Goal: Task Accomplishment & Management: Manage account settings

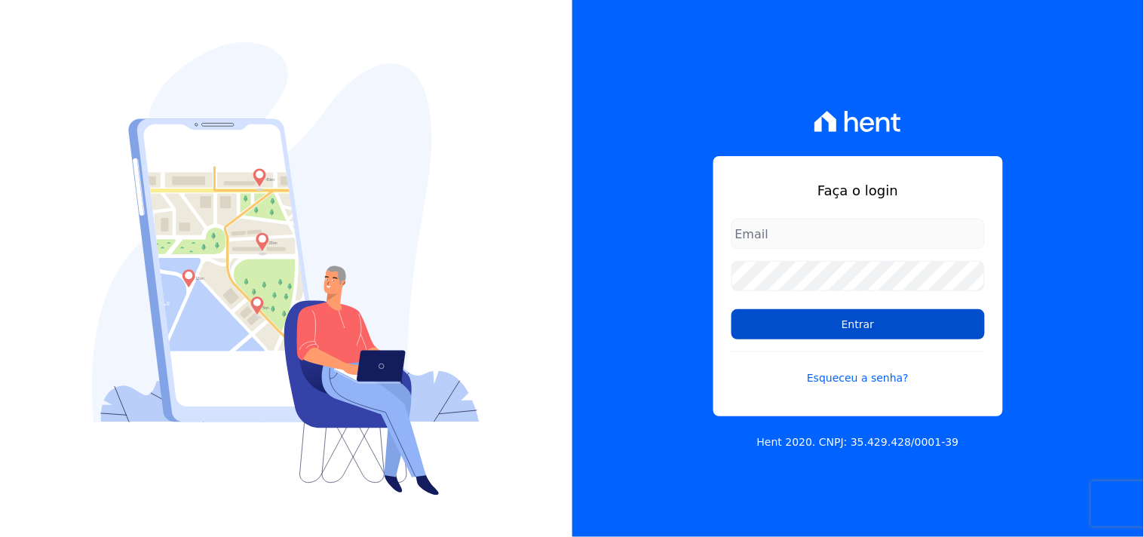
type input "mondeo@mondeoconstrutora.com.br"
click at [766, 314] on input "Entrar" at bounding box center [857, 324] width 253 height 30
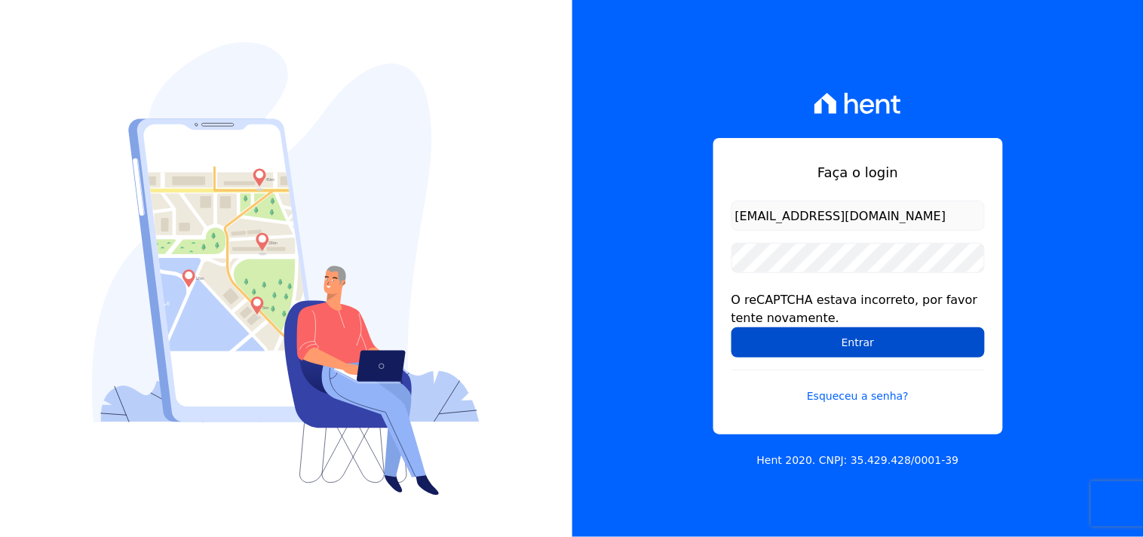
click at [797, 339] on input "Entrar" at bounding box center [857, 342] width 253 height 30
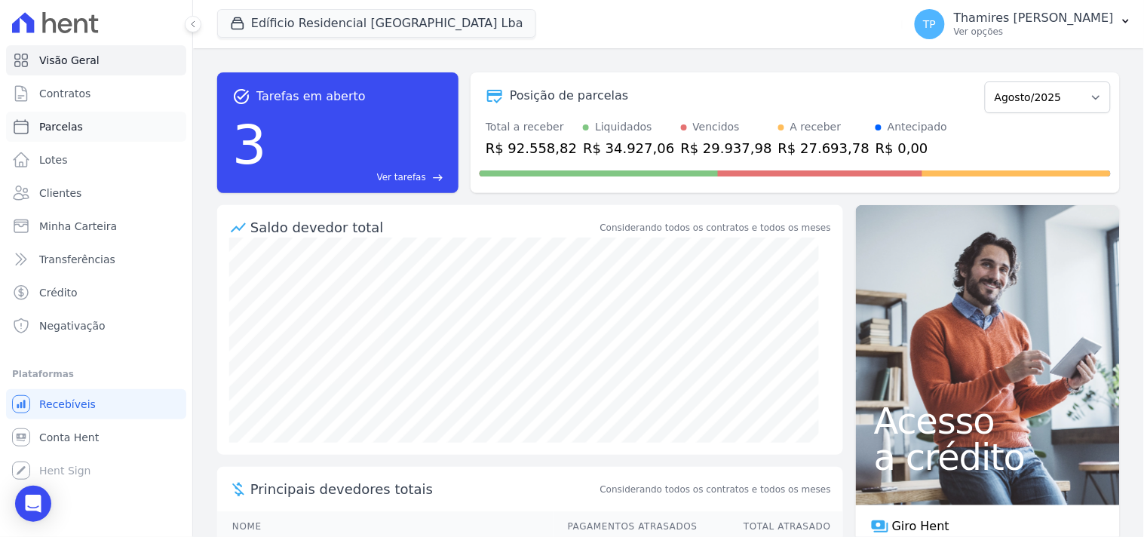
click at [68, 133] on span "Parcelas" at bounding box center [61, 126] width 44 height 15
select select
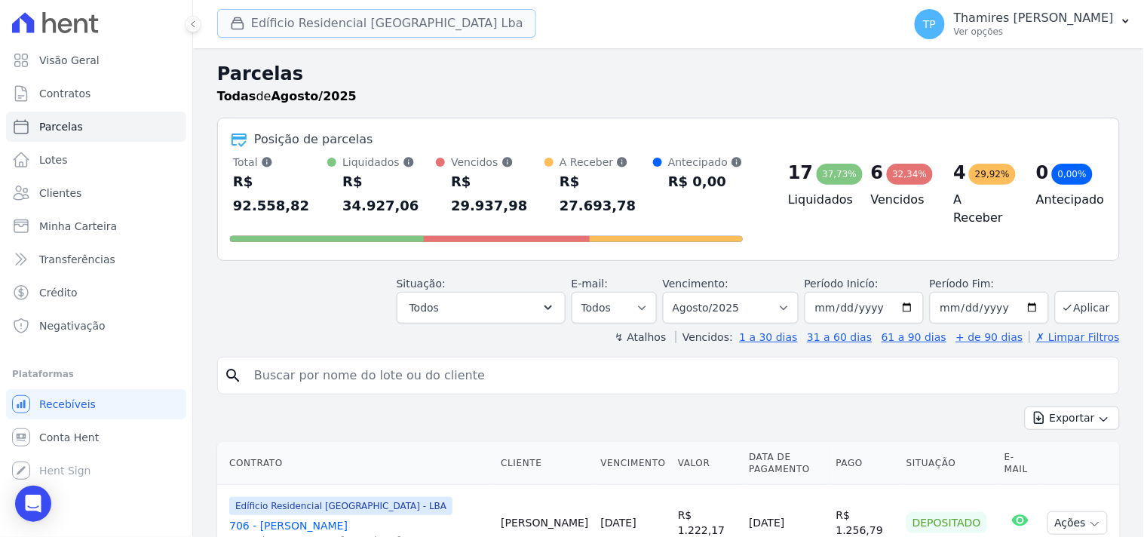
click at [287, 24] on button "Edíficio Residencial [GEOGRAPHIC_DATA] Lba" at bounding box center [376, 23] width 319 height 29
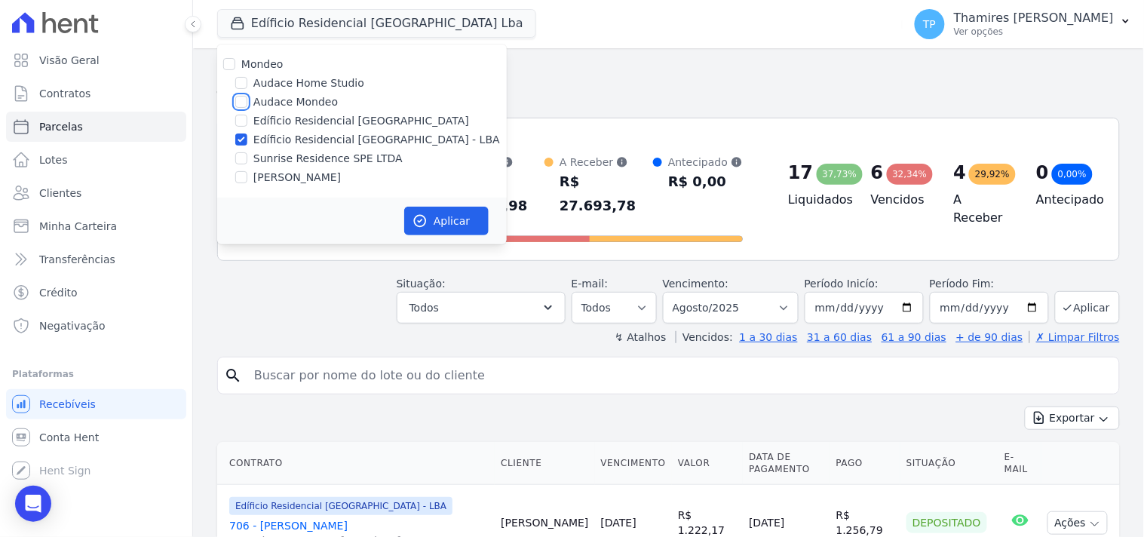
drag, startPoint x: 243, startPoint y: 103, endPoint x: 247, endPoint y: 115, distance: 11.9
click at [243, 103] on input "Audace Mondeo" at bounding box center [241, 102] width 12 height 12
checkbox input "true"
drag, startPoint x: 253, startPoint y: 161, endPoint x: 259, endPoint y: 168, distance: 9.7
click at [253, 160] on label "Sunrise Residence SPE LTDA" at bounding box center [327, 159] width 149 height 16
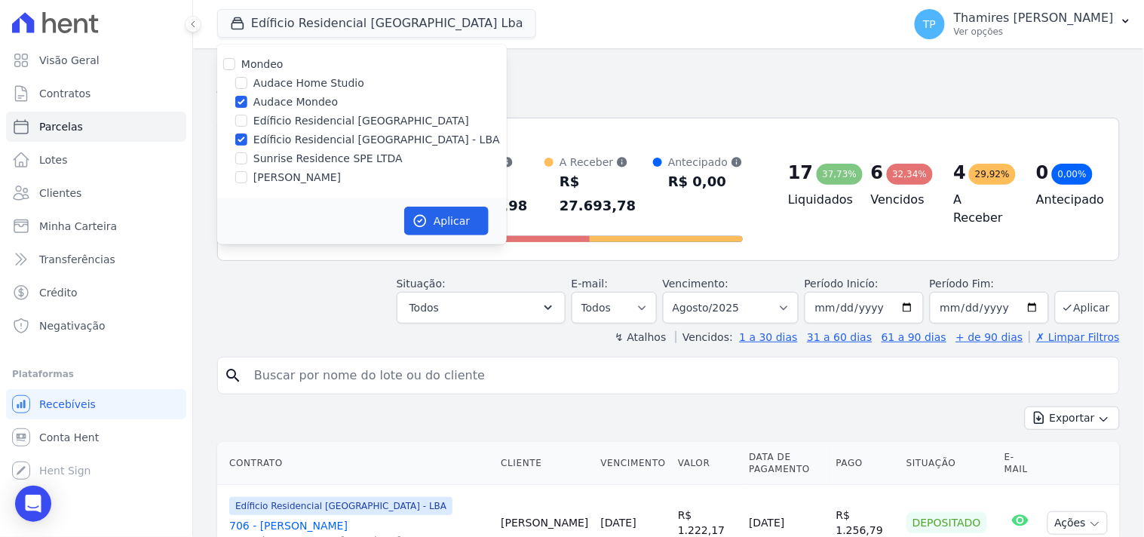
click at [247, 160] on input "Sunrise Residence SPE LTDA" at bounding box center [241, 158] width 12 height 12
checkbox input "true"
click at [265, 177] on label "[PERSON_NAME]" at bounding box center [296, 178] width 87 height 16
click at [247, 177] on input "[PERSON_NAME]" at bounding box center [241, 177] width 12 height 12
checkbox input "true"
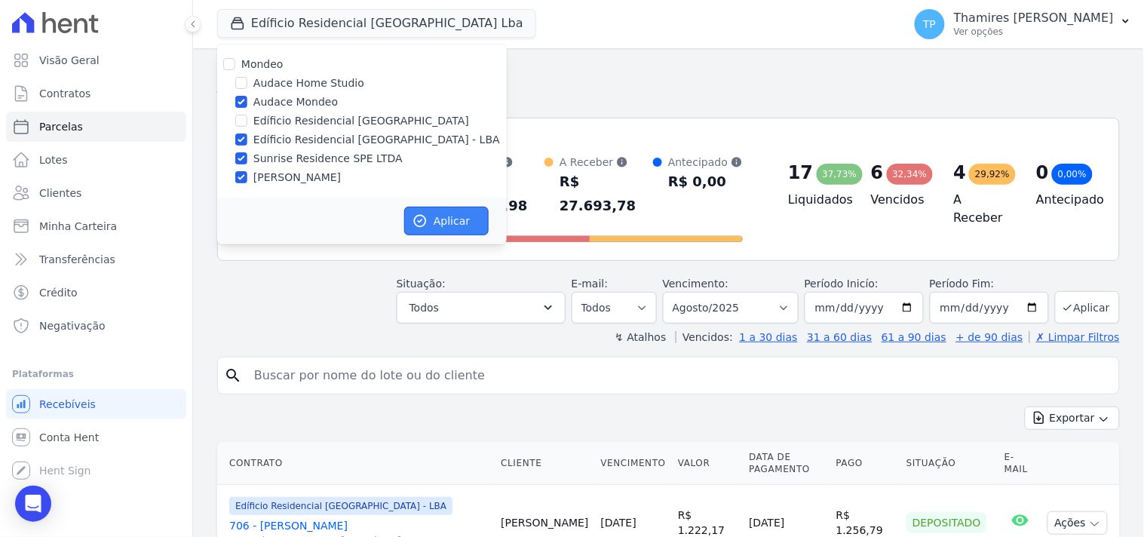
click at [469, 230] on button "Aplicar" at bounding box center [446, 221] width 84 height 29
select select
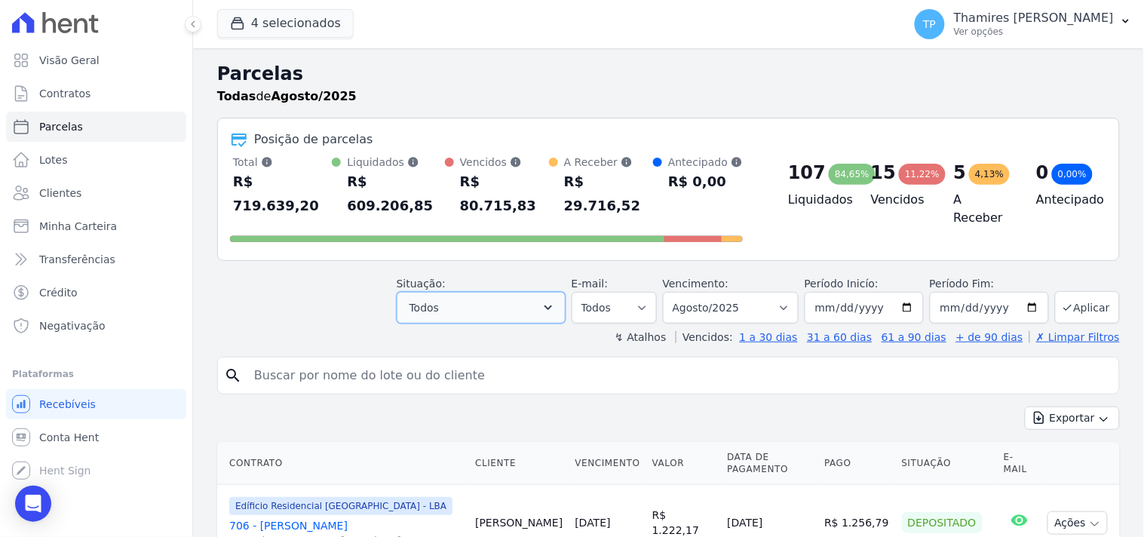
click at [506, 292] on button "Todos" at bounding box center [481, 308] width 169 height 32
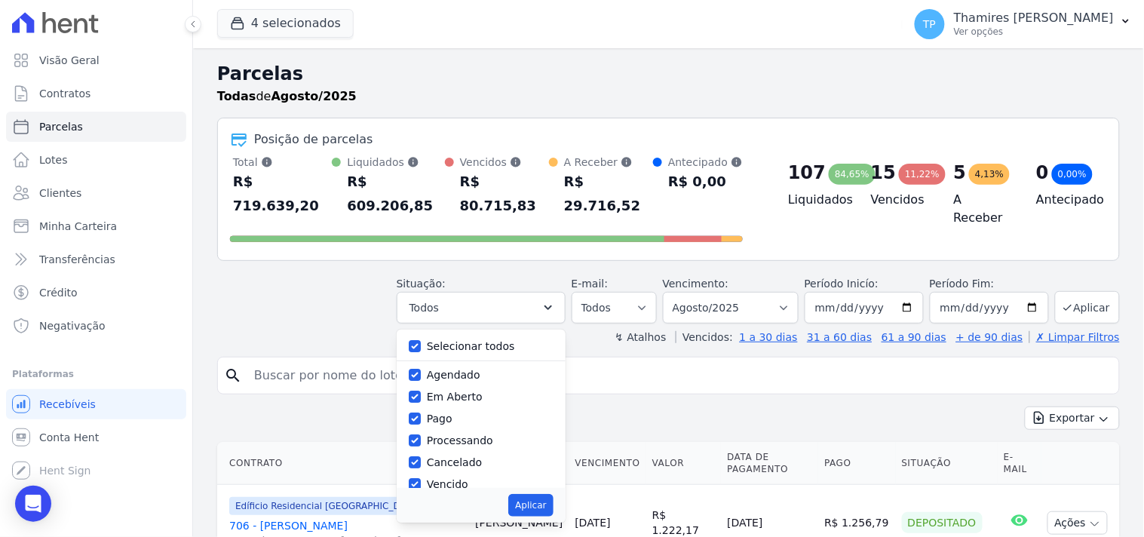
click at [490, 340] on label "Selecionar todos" at bounding box center [471, 346] width 88 height 12
click at [421, 340] on input "Selecionar todos" at bounding box center [415, 346] width 12 height 12
checkbox input "false"
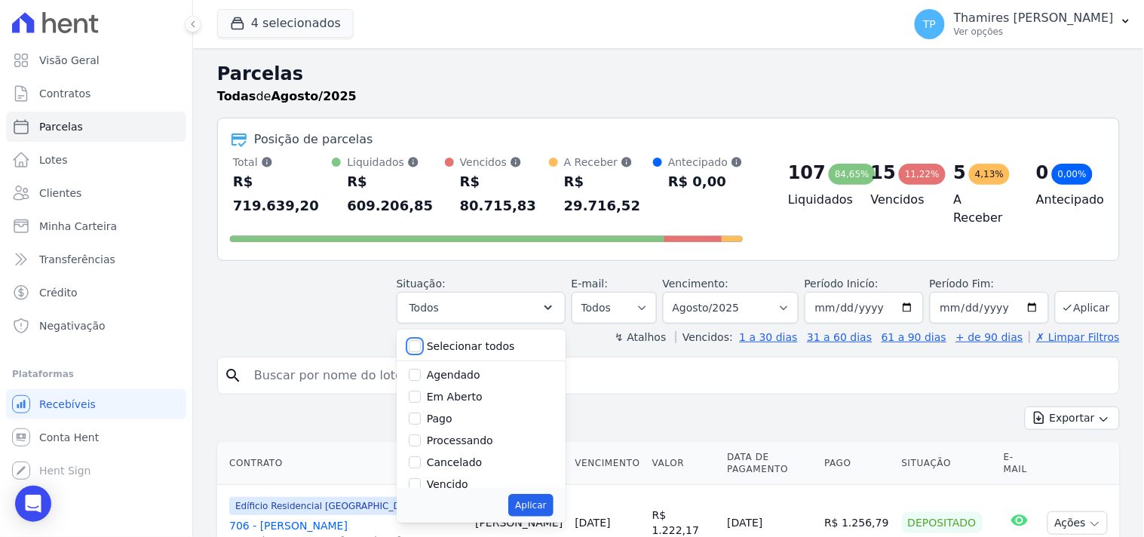
checkbox input "false"
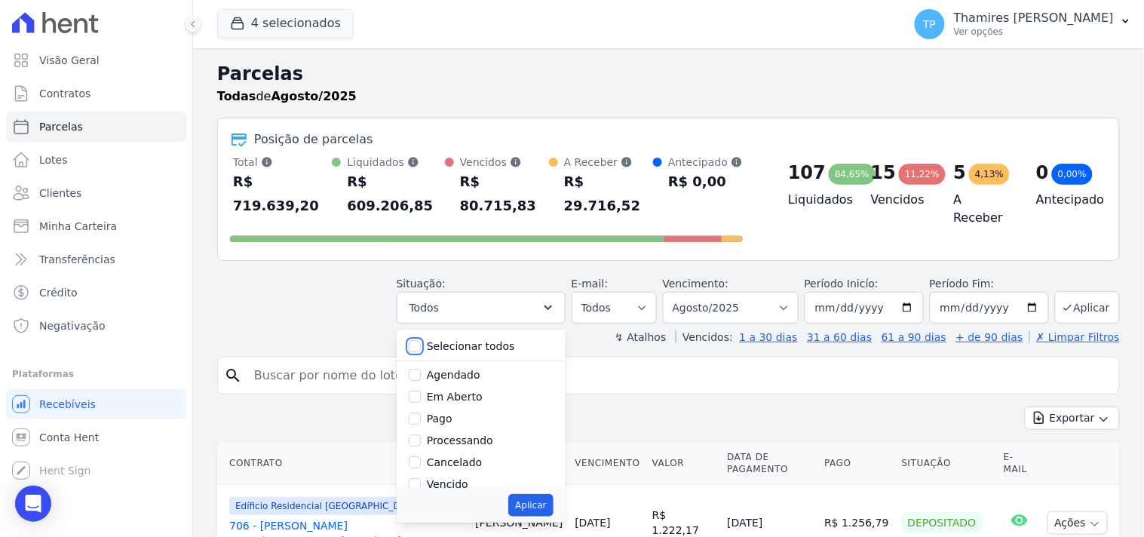
checkbox input "false"
click at [449, 412] on label "Pago" at bounding box center [440, 418] width 26 height 12
click at [452, 412] on label "Pago" at bounding box center [440, 418] width 26 height 12
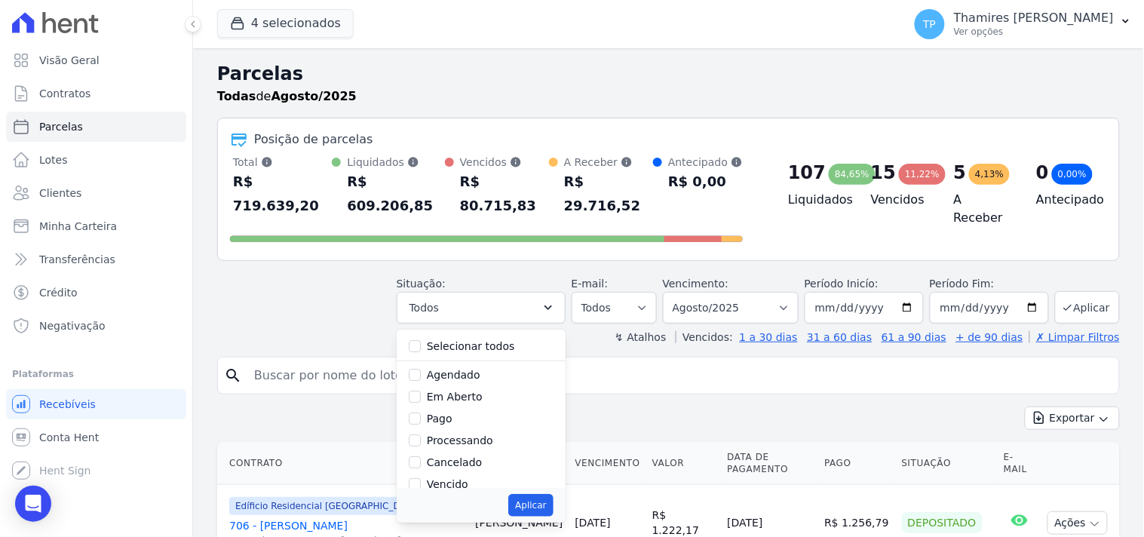
click at [421, 412] on input "Pago" at bounding box center [415, 418] width 12 height 12
checkbox input "true"
click at [460, 416] on label "Transferindo" at bounding box center [460, 422] width 66 height 12
click at [421, 416] on input "Transferindo" at bounding box center [415, 422] width 12 height 12
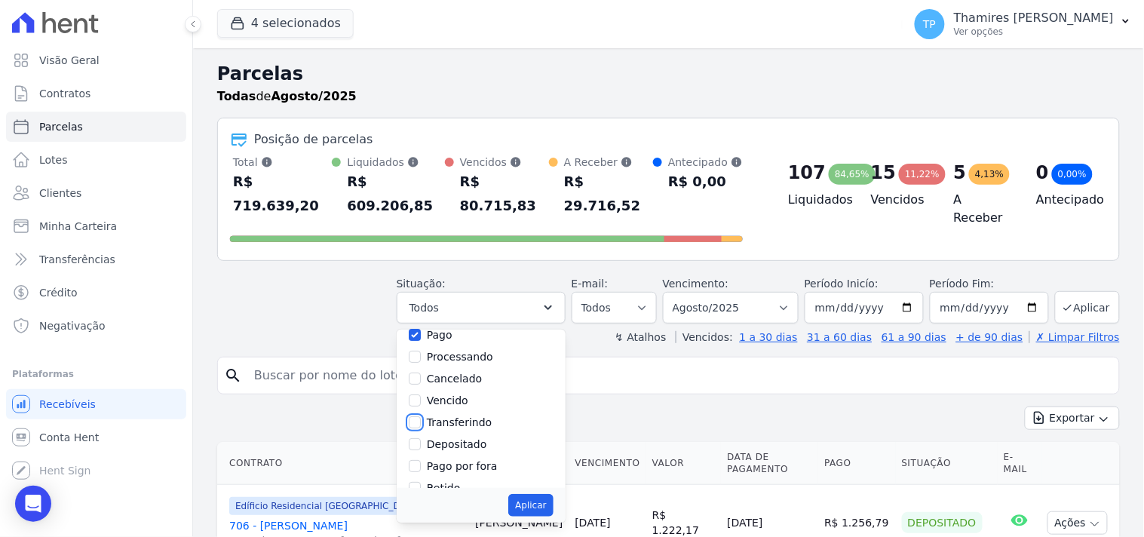
checkbox input "true"
click at [552, 494] on button "Aplicar" at bounding box center [530, 505] width 44 height 23
select select "paid"
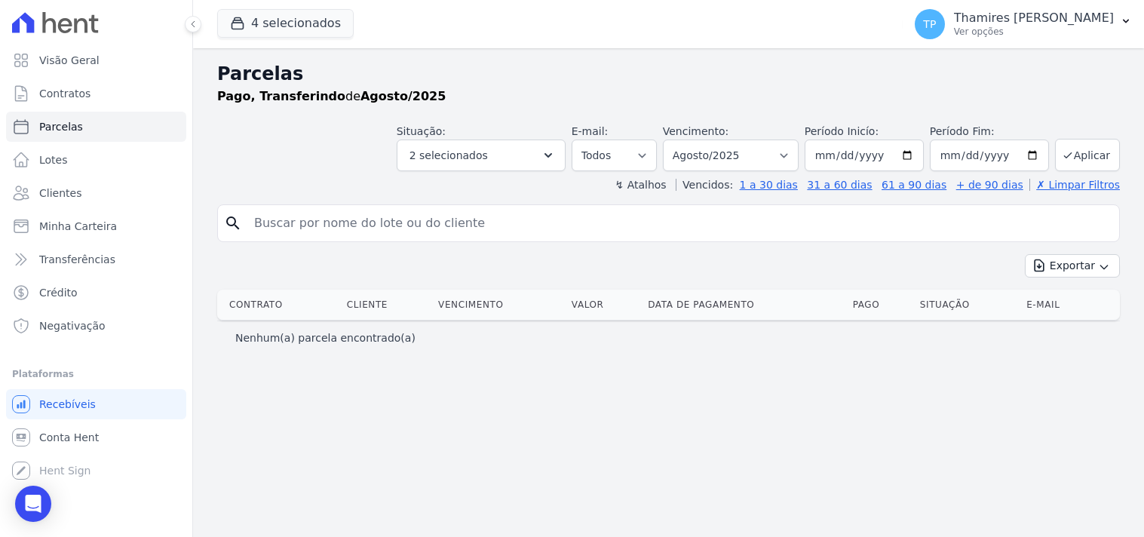
select select
click at [99, 109] on ul "Visão Geral Contratos [GEOGRAPHIC_DATA] Lotes Clientes Minha Carteira Transferê…" at bounding box center [96, 192] width 180 height 295
click at [99, 118] on link "Parcelas" at bounding box center [96, 127] width 180 height 30
select select
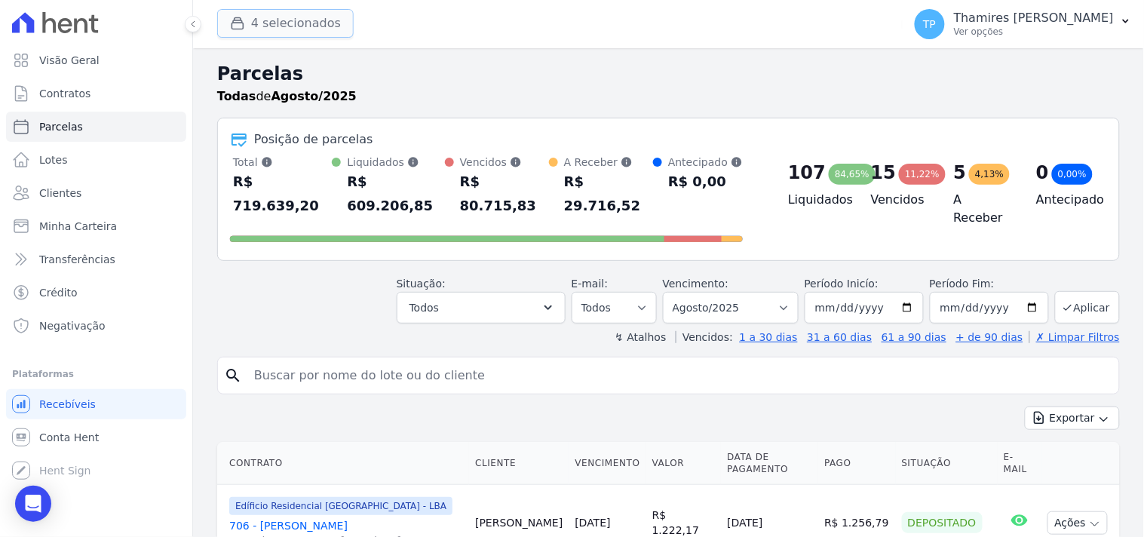
click at [244, 23] on icon "button" at bounding box center [237, 23] width 15 height 15
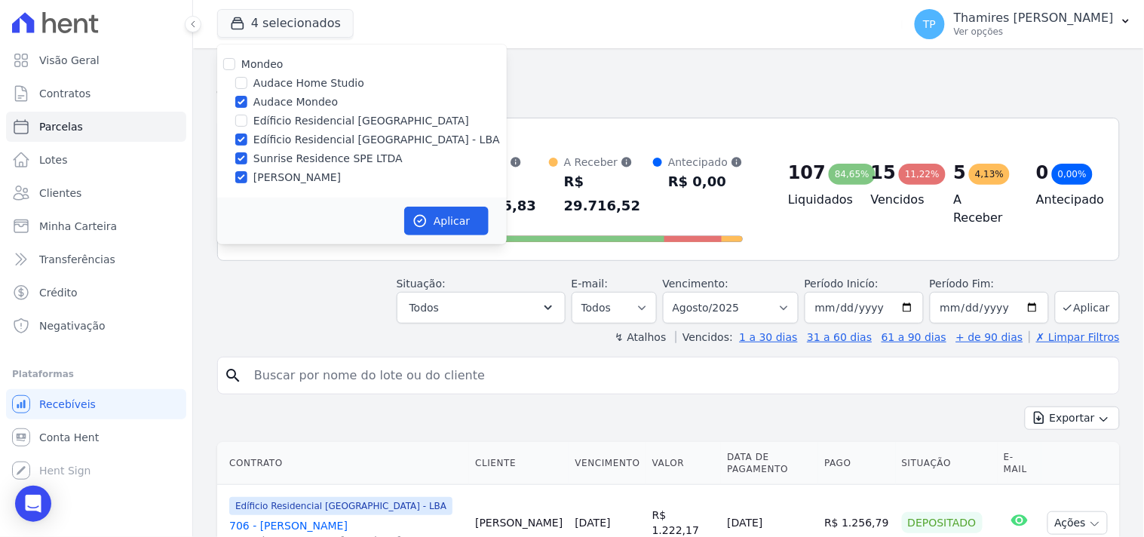
click at [276, 133] on label "Edíficio Residencial [GEOGRAPHIC_DATA] - LBA" at bounding box center [376, 140] width 247 height 16
click at [247, 133] on input "Edíficio Residencial [GEOGRAPHIC_DATA] - LBA" at bounding box center [241, 139] width 12 height 12
checkbox input "false"
click at [283, 164] on label "Sunrise Residence SPE LTDA" at bounding box center [327, 159] width 149 height 16
click at [247, 164] on input "Sunrise Residence SPE LTDA" at bounding box center [241, 158] width 12 height 12
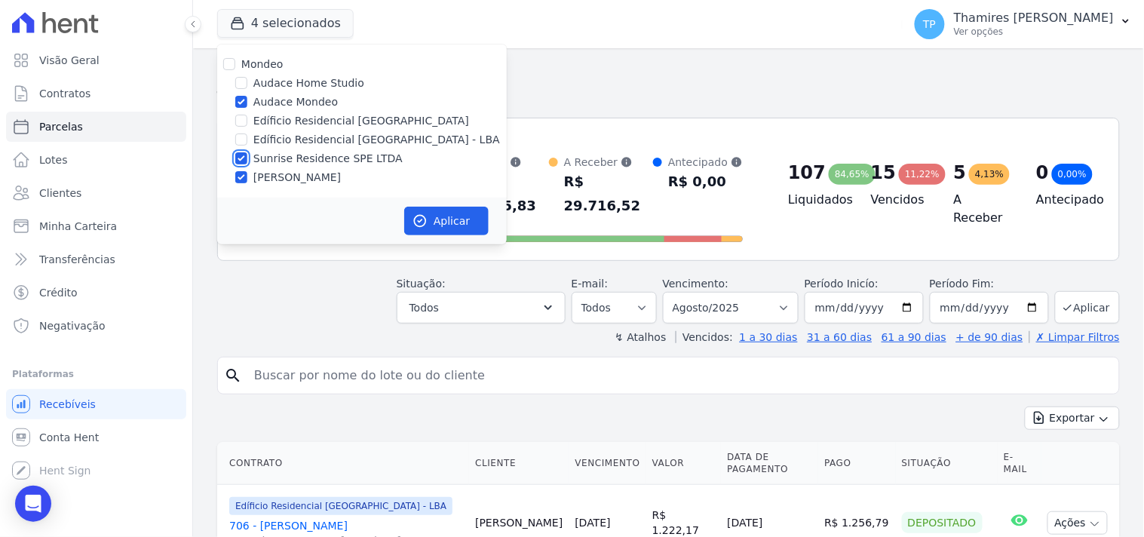
checkbox input "false"
drag, startPoint x: 294, startPoint y: 177, endPoint x: 410, endPoint y: 204, distance: 119.2
click at [295, 176] on label "[PERSON_NAME]" at bounding box center [296, 178] width 87 height 16
drag, startPoint x: 285, startPoint y: 174, endPoint x: 353, endPoint y: 198, distance: 72.0
click at [290, 174] on label "[PERSON_NAME]" at bounding box center [296, 178] width 87 height 16
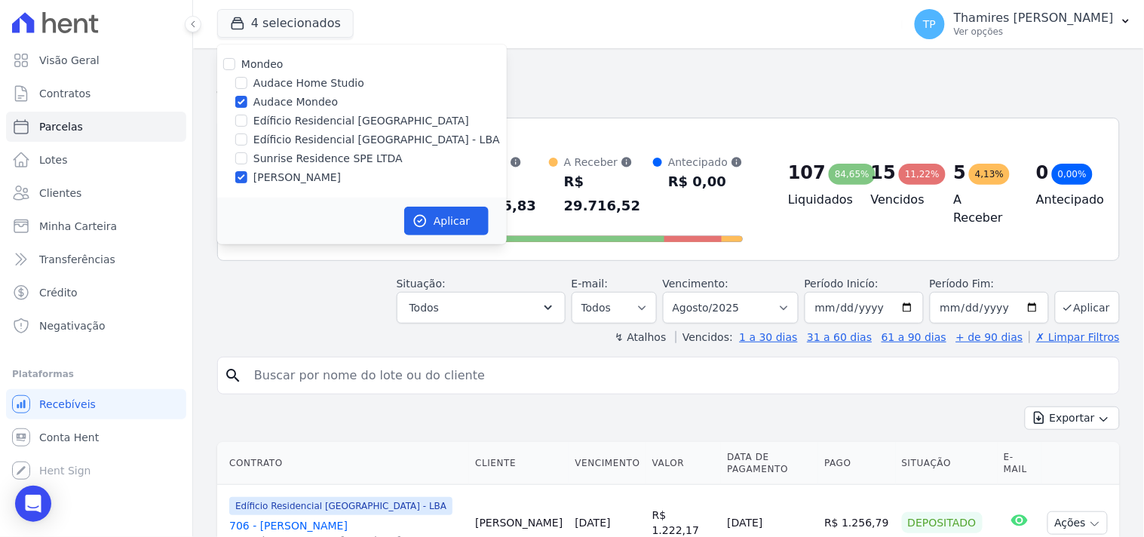
click at [329, 170] on label "[PERSON_NAME]" at bounding box center [296, 178] width 87 height 16
click at [247, 171] on input "[PERSON_NAME]" at bounding box center [241, 177] width 12 height 12
checkbox input "false"
click at [413, 215] on icon "button" at bounding box center [419, 220] width 15 height 15
select select
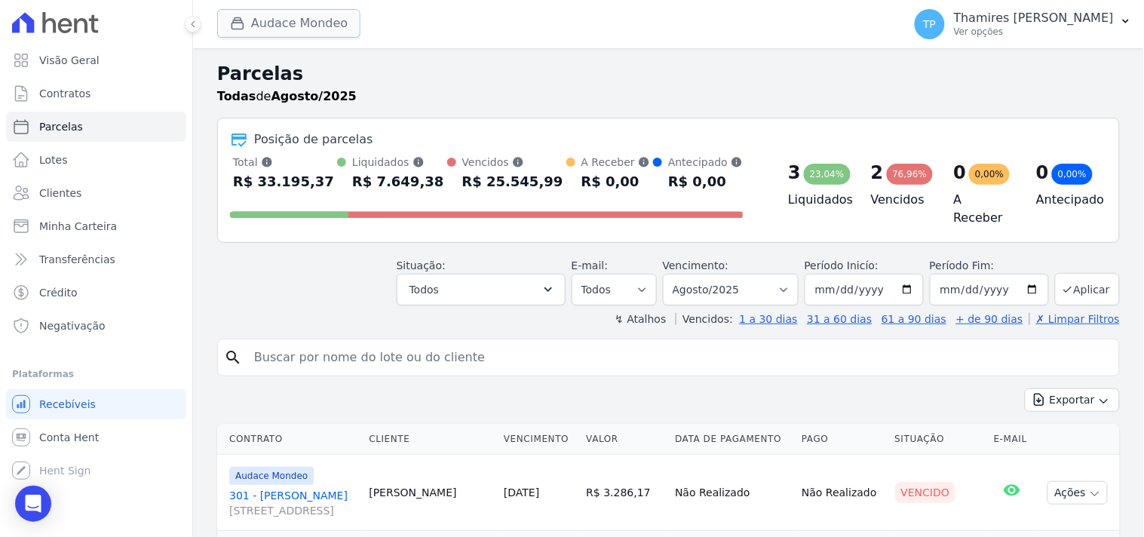
click at [286, 32] on button "Audace Mondeo" at bounding box center [288, 23] width 143 height 29
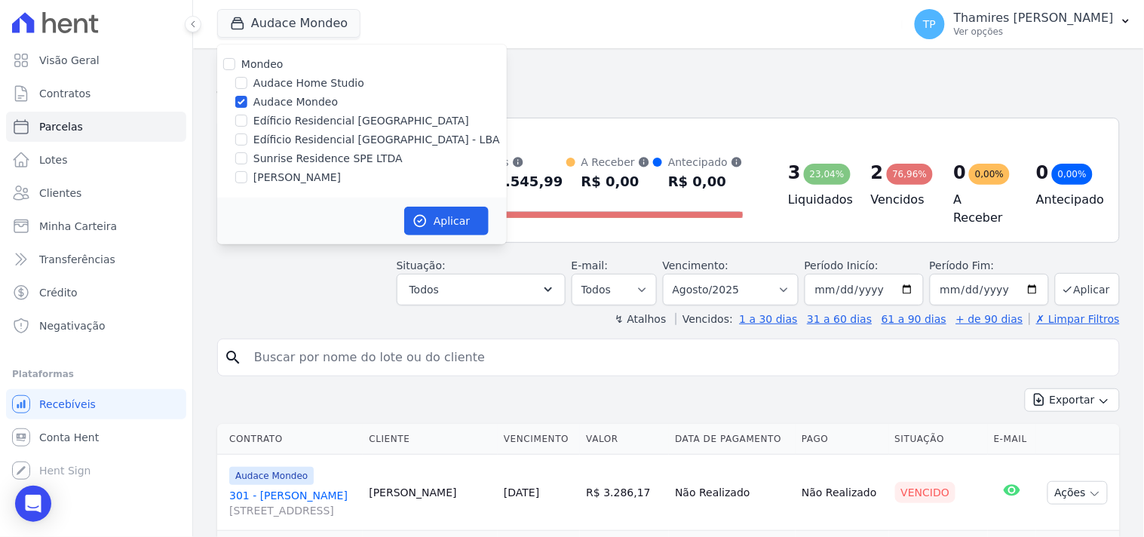
click at [291, 133] on label "Edíficio Residencial [GEOGRAPHIC_DATA] - LBA" at bounding box center [376, 140] width 247 height 16
click at [247, 133] on input "Edíficio Residencial [GEOGRAPHIC_DATA] - LBA" at bounding box center [241, 139] width 12 height 12
checkbox input "true"
click at [283, 100] on label "Audace Mondeo" at bounding box center [295, 102] width 84 height 16
click at [247, 100] on input "Audace Mondeo" at bounding box center [241, 102] width 12 height 12
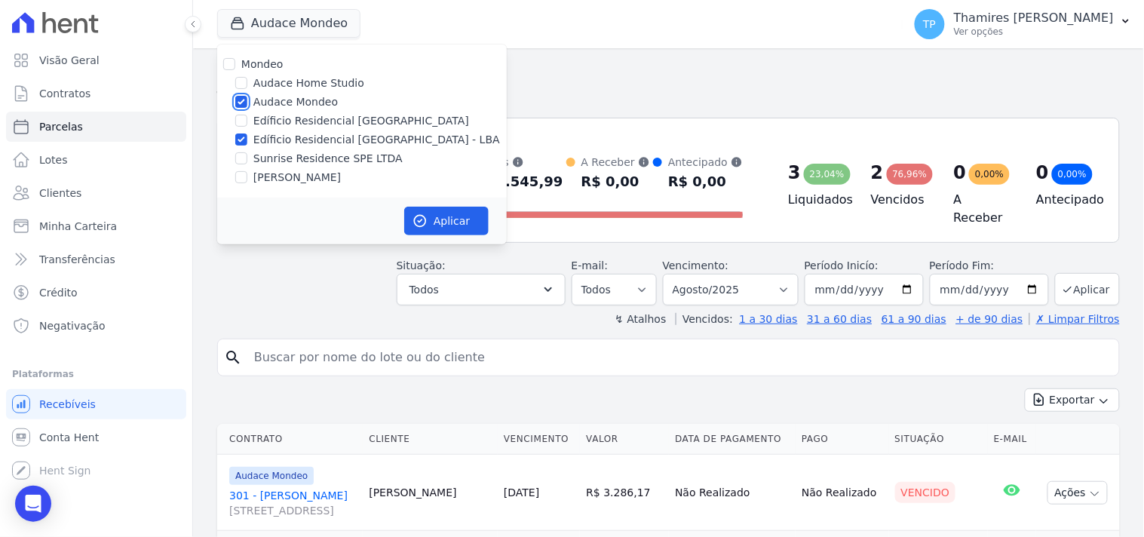
checkbox input "false"
click at [423, 208] on button "Aplicar" at bounding box center [446, 221] width 84 height 29
select select
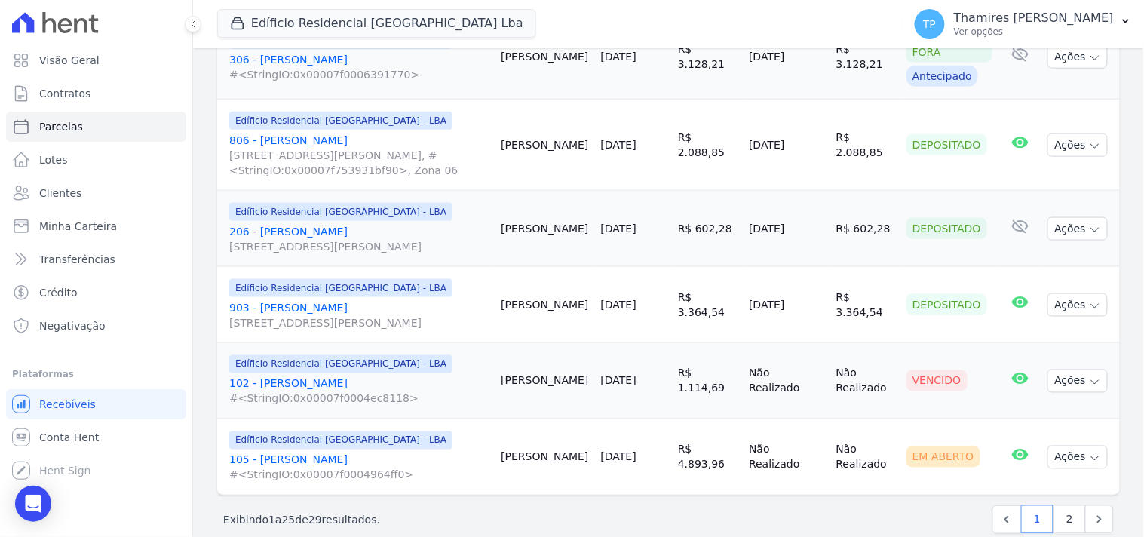
scroll to position [1928, 0]
click at [1053, 504] on link "2" at bounding box center [1069, 518] width 32 height 29
select select
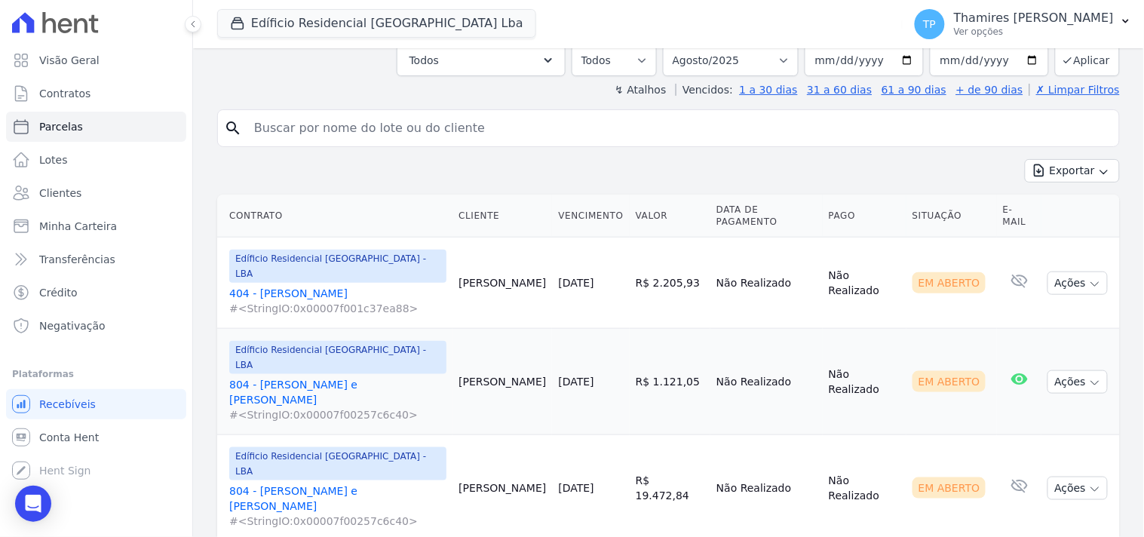
scroll to position [310, 0]
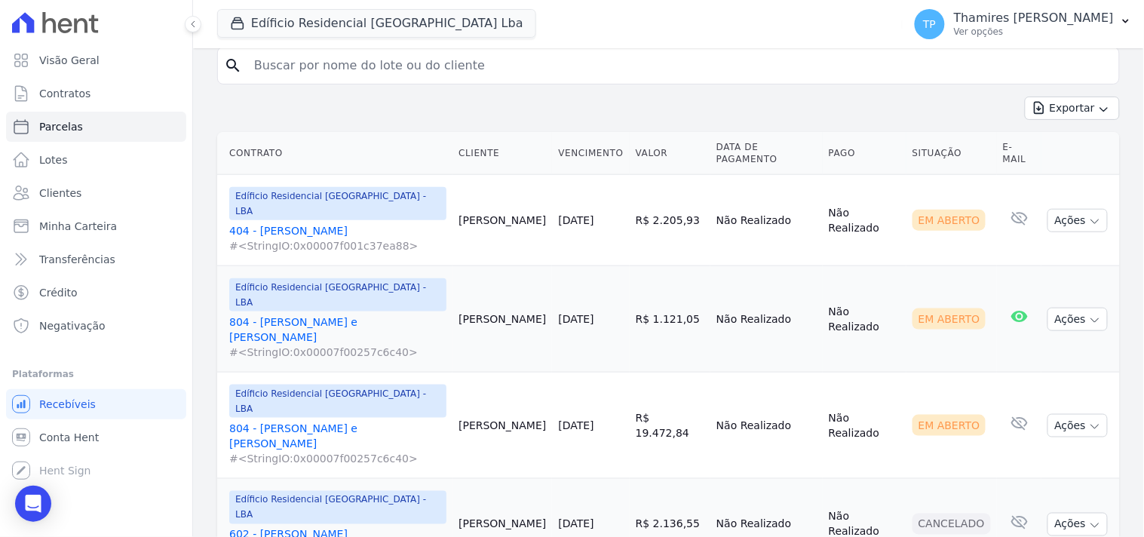
select select
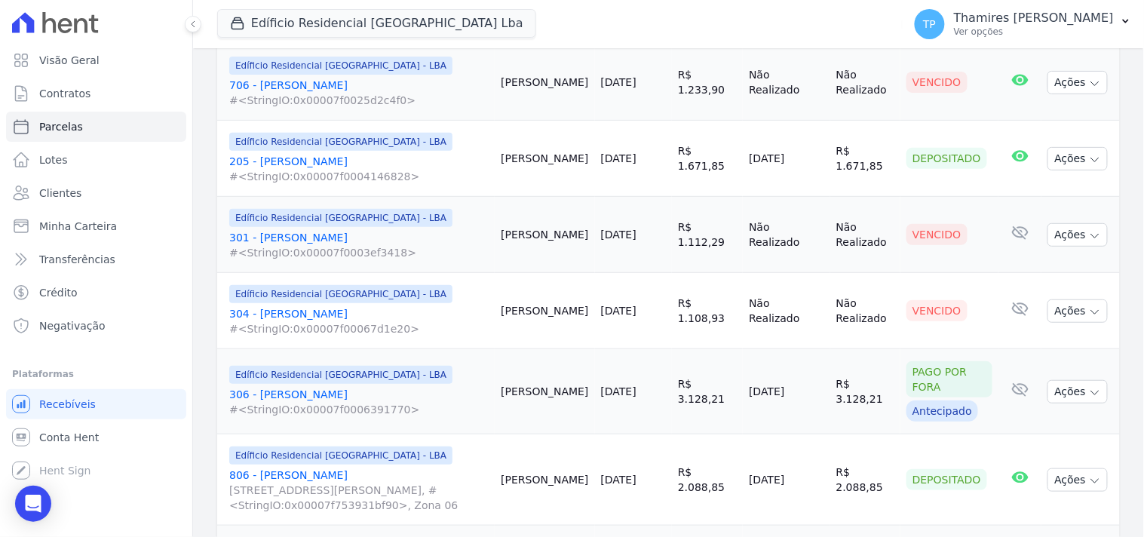
scroll to position [1928, 0]
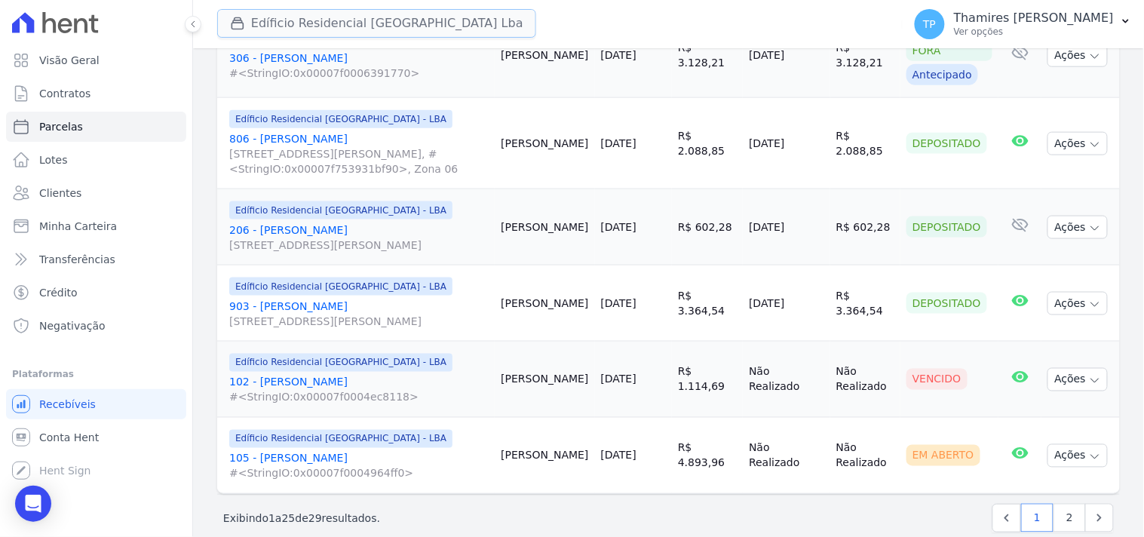
click at [326, 36] on button "Edíficio Residencial [GEOGRAPHIC_DATA] Lba" at bounding box center [376, 23] width 319 height 29
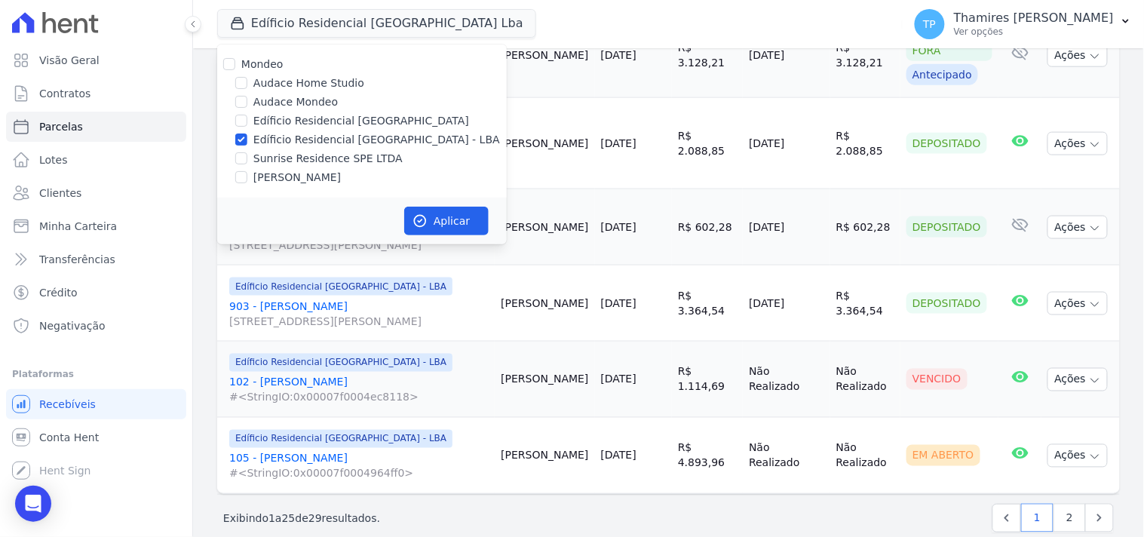
click at [318, 172] on label "[PERSON_NAME]" at bounding box center [296, 178] width 87 height 16
click at [247, 172] on input "[PERSON_NAME]" at bounding box center [241, 177] width 12 height 12
checkbox input "true"
click at [326, 138] on label "Edíficio Residencial [GEOGRAPHIC_DATA] - LBA" at bounding box center [376, 140] width 247 height 16
click at [247, 138] on input "Edíficio Residencial [GEOGRAPHIC_DATA] - LBA" at bounding box center [241, 139] width 12 height 12
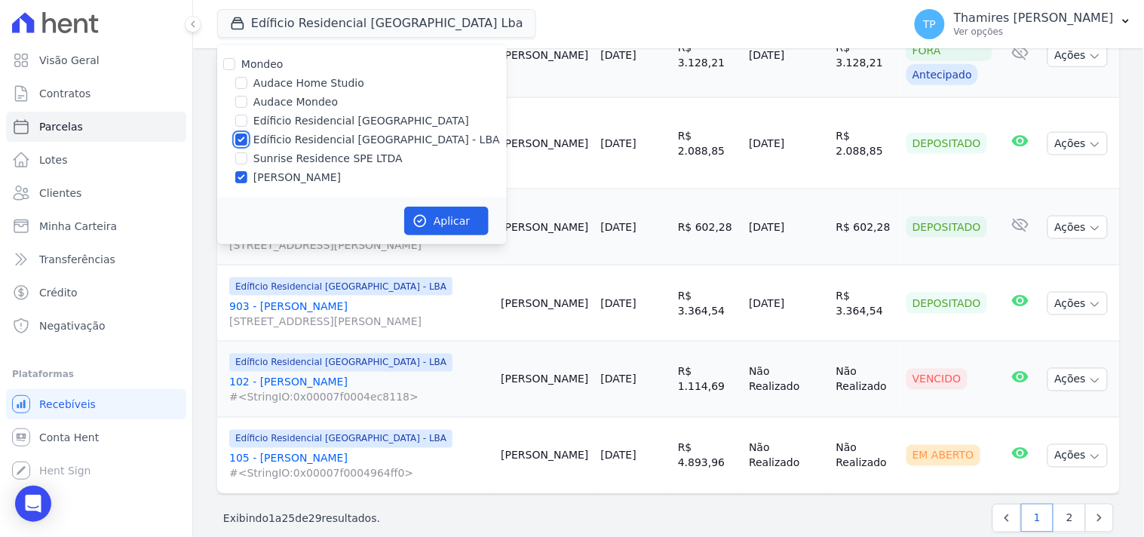
checkbox input "false"
click at [451, 219] on button "Aplicar" at bounding box center [446, 221] width 84 height 29
select select
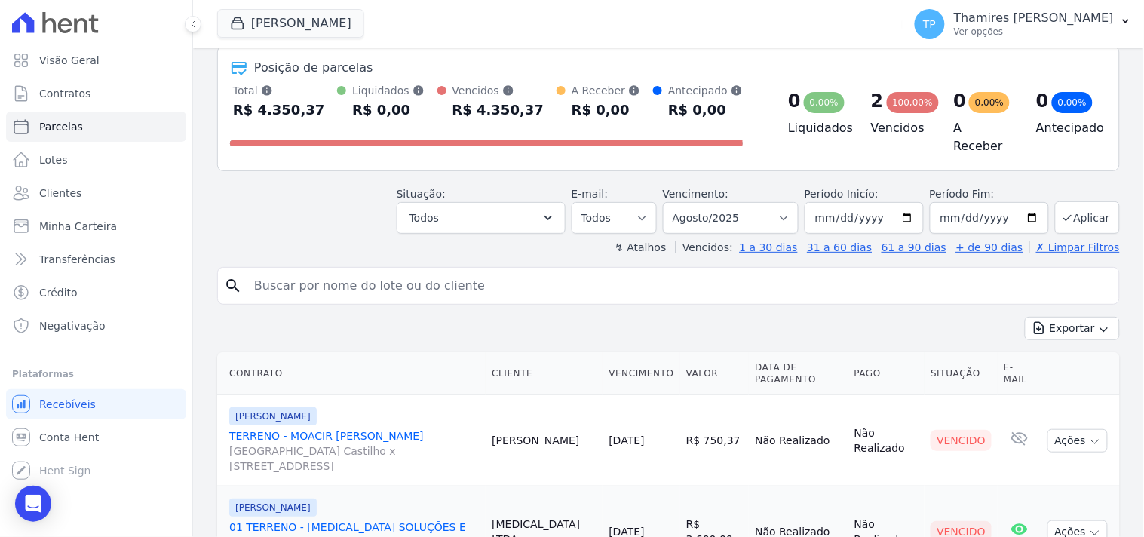
scroll to position [152, 0]
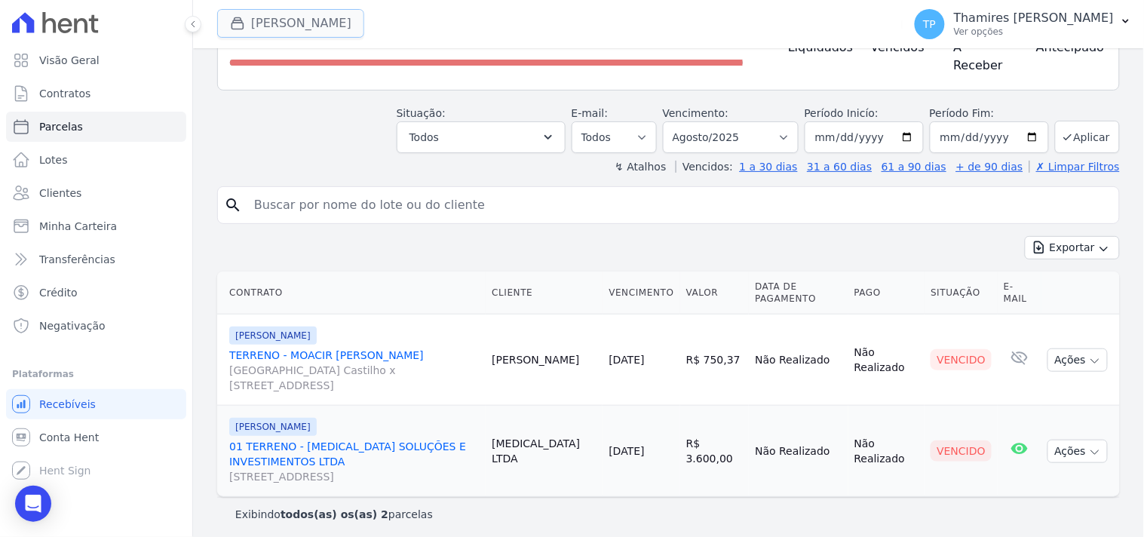
click at [311, 9] on button "[PERSON_NAME]" at bounding box center [290, 23] width 147 height 29
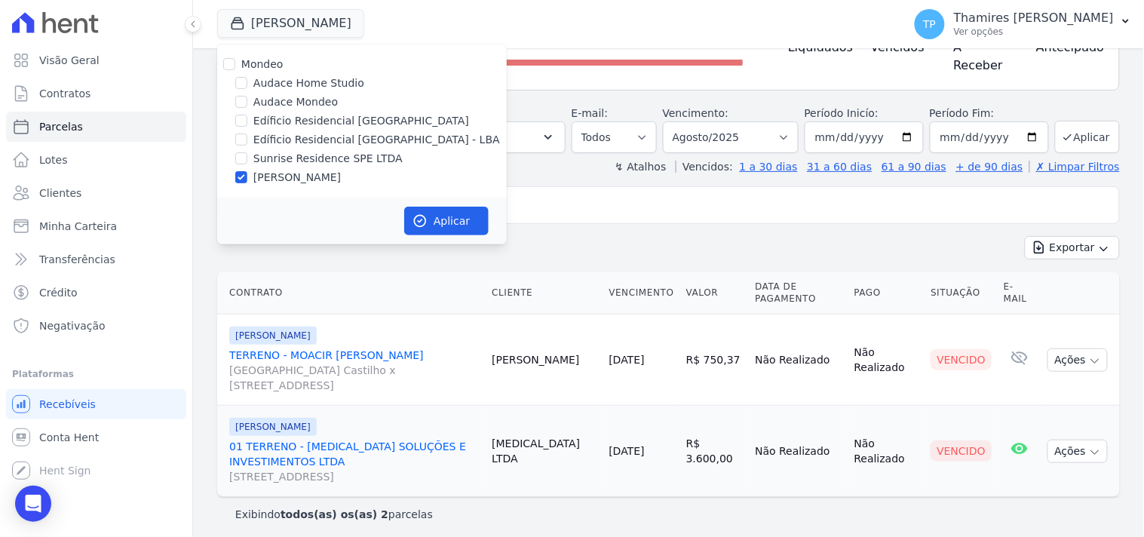
click at [295, 155] on label "Sunrise Residence SPE LTDA" at bounding box center [327, 159] width 149 height 16
click at [247, 155] on input "Sunrise Residence SPE LTDA" at bounding box center [241, 158] width 12 height 12
checkbox input "true"
click at [299, 179] on label "[PERSON_NAME]" at bounding box center [296, 178] width 87 height 16
click at [247, 179] on input "[PERSON_NAME]" at bounding box center [241, 177] width 12 height 12
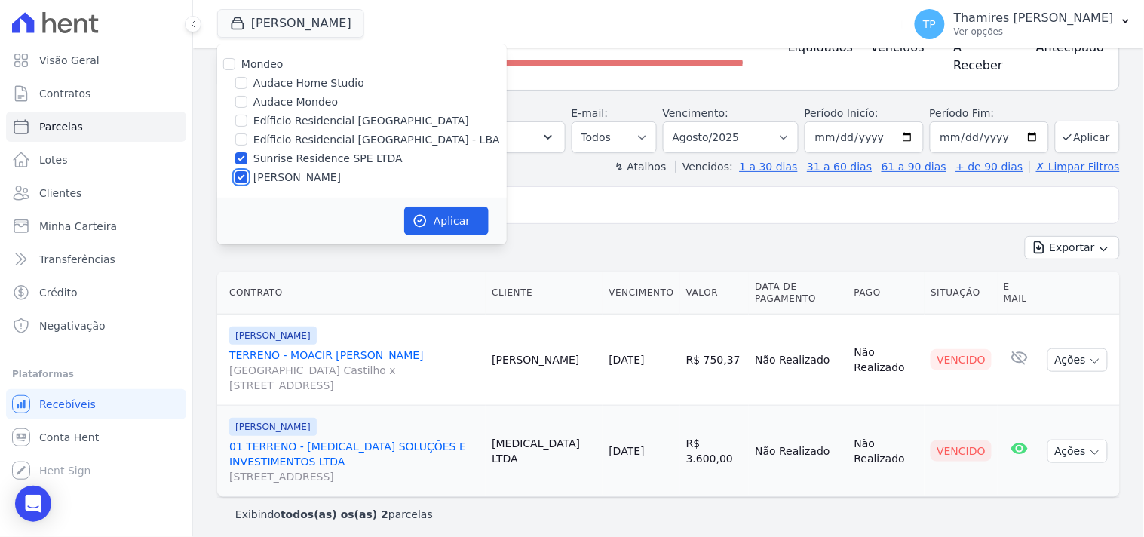
checkbox input "false"
click at [450, 222] on button "Aplicar" at bounding box center [446, 221] width 84 height 29
select select
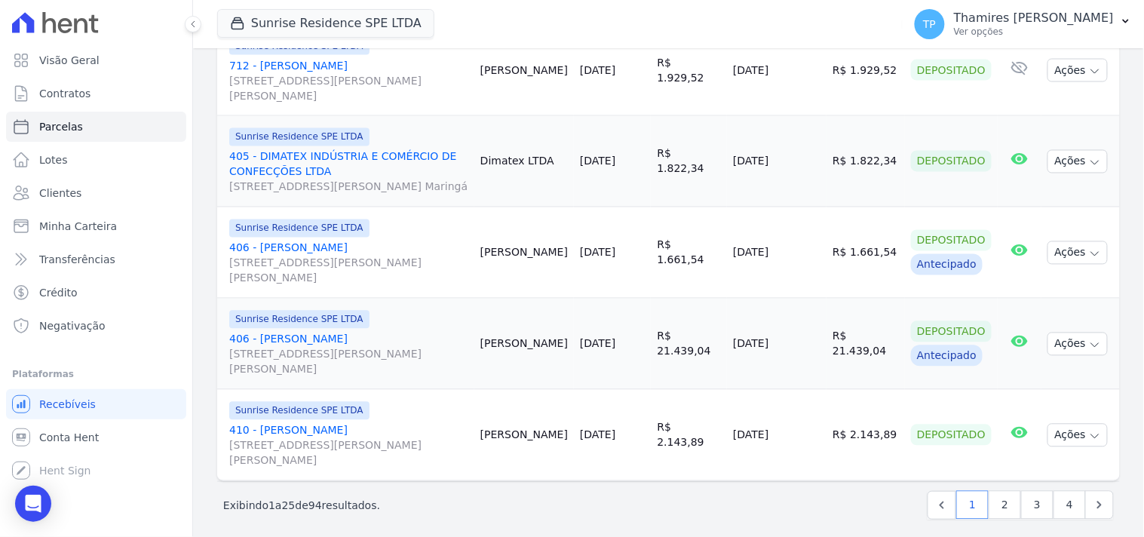
scroll to position [2136, 0]
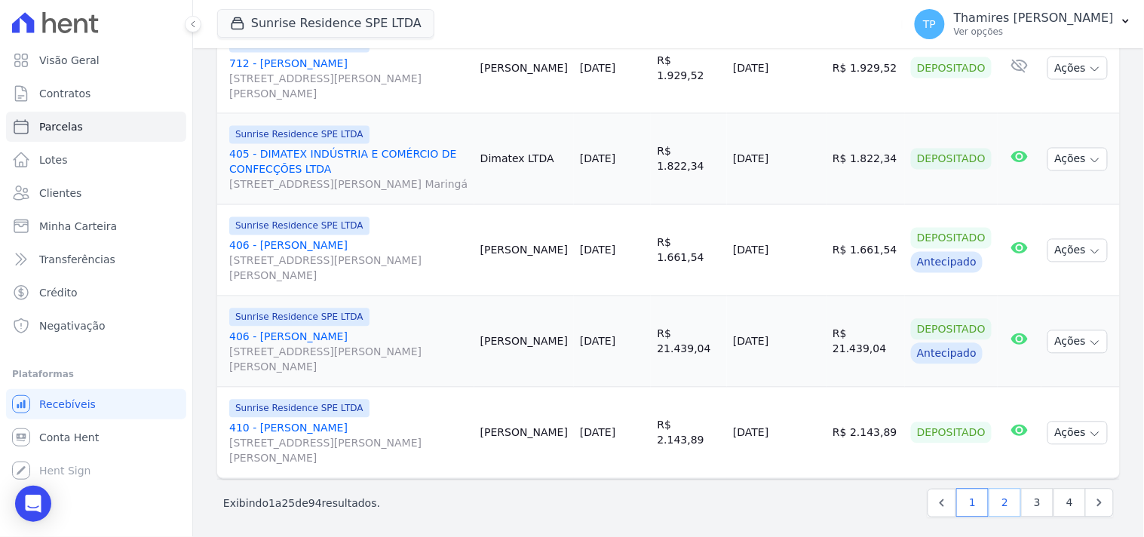
click at [1003, 495] on link "2" at bounding box center [1004, 502] width 32 height 29
select select
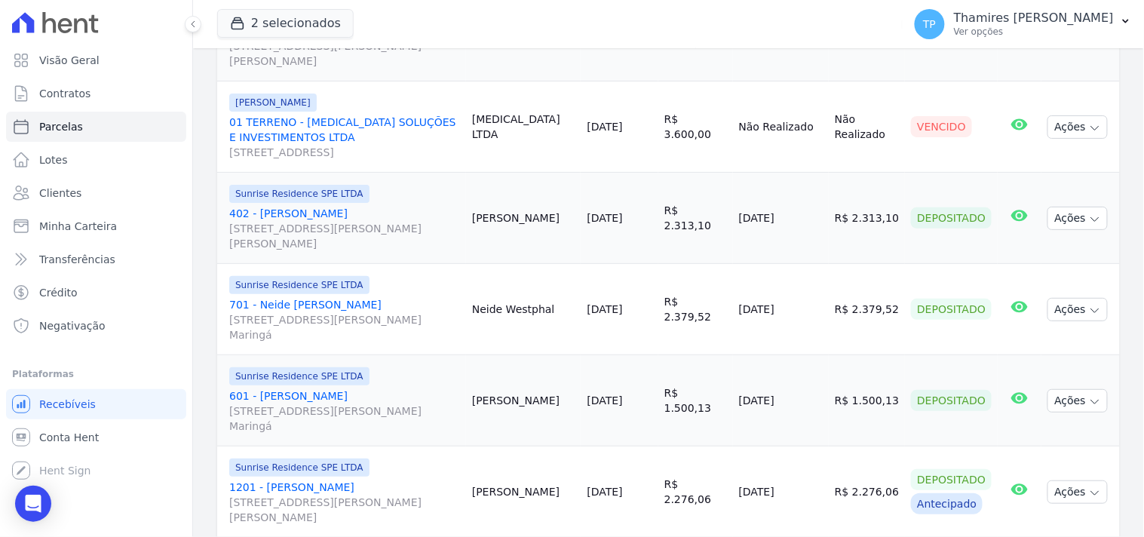
scroll to position [1508, 0]
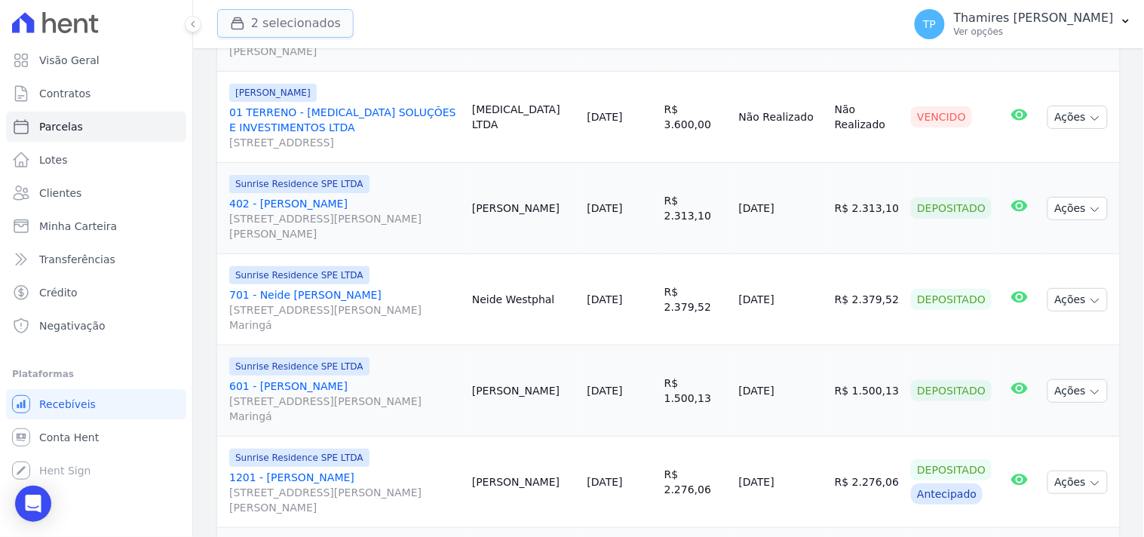
click at [305, 27] on button "2 selecionados" at bounding box center [285, 23] width 136 height 29
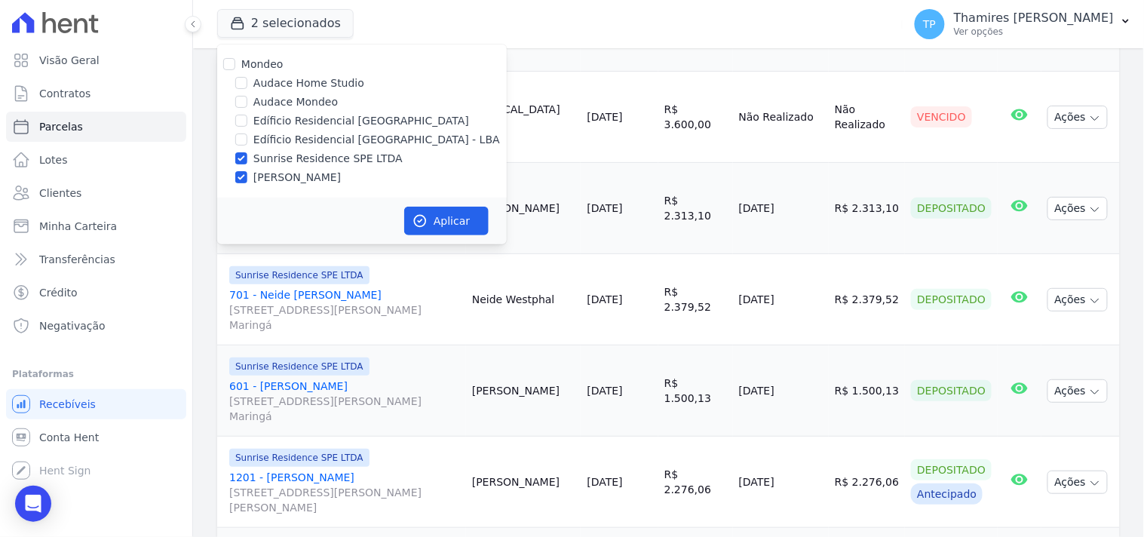
click at [292, 172] on label "[PERSON_NAME]" at bounding box center [296, 178] width 87 height 16
click at [247, 172] on input "[PERSON_NAME]" at bounding box center [241, 177] width 12 height 12
checkbox input "false"
click at [447, 216] on button "Aplicar" at bounding box center [446, 221] width 84 height 29
select select
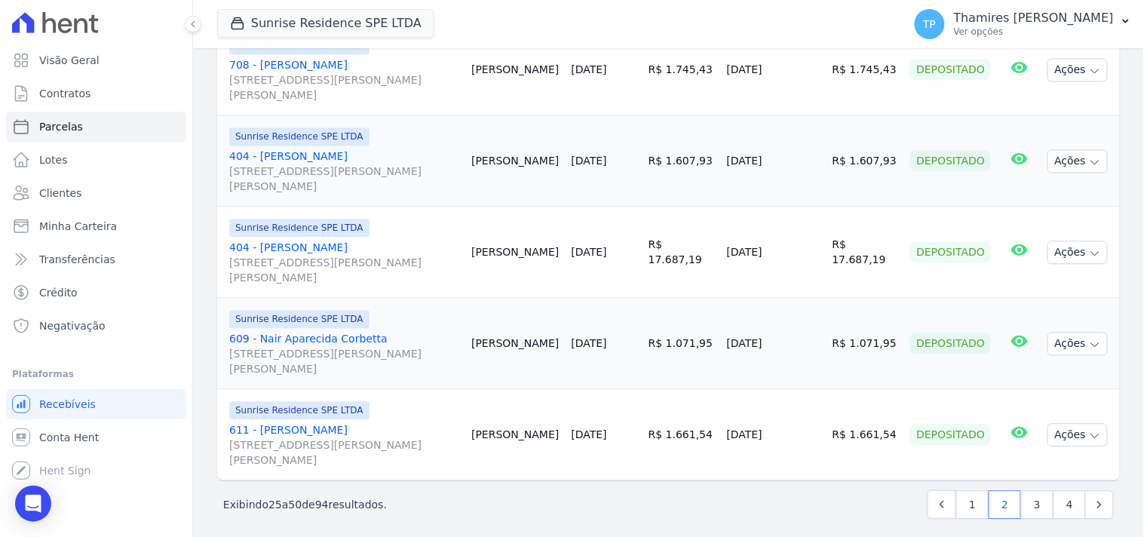
scroll to position [2271, 0]
click at [1021, 504] on link "3" at bounding box center [1037, 502] width 32 height 29
select select
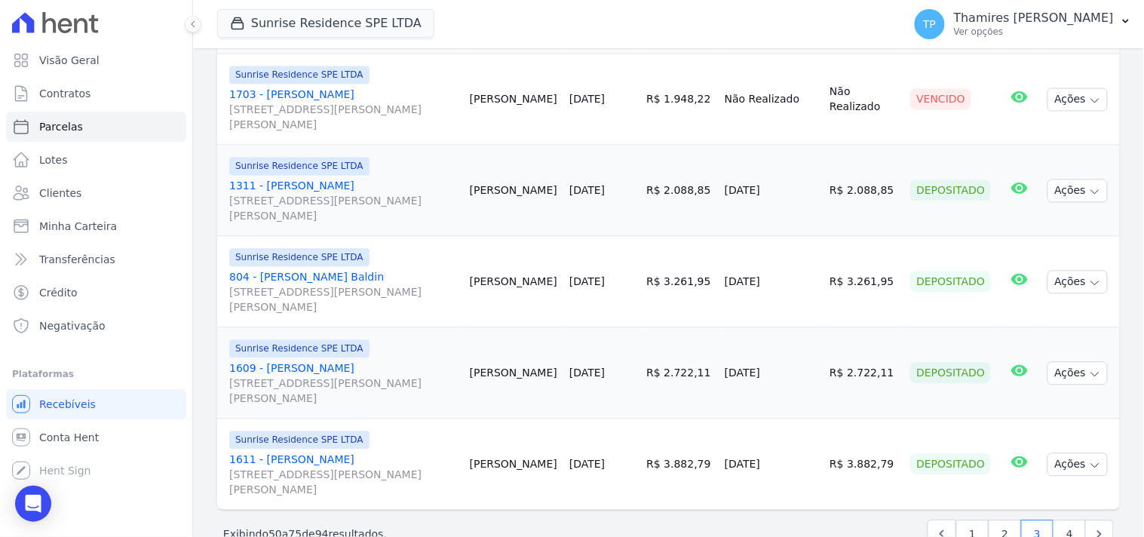
scroll to position [2261, 0]
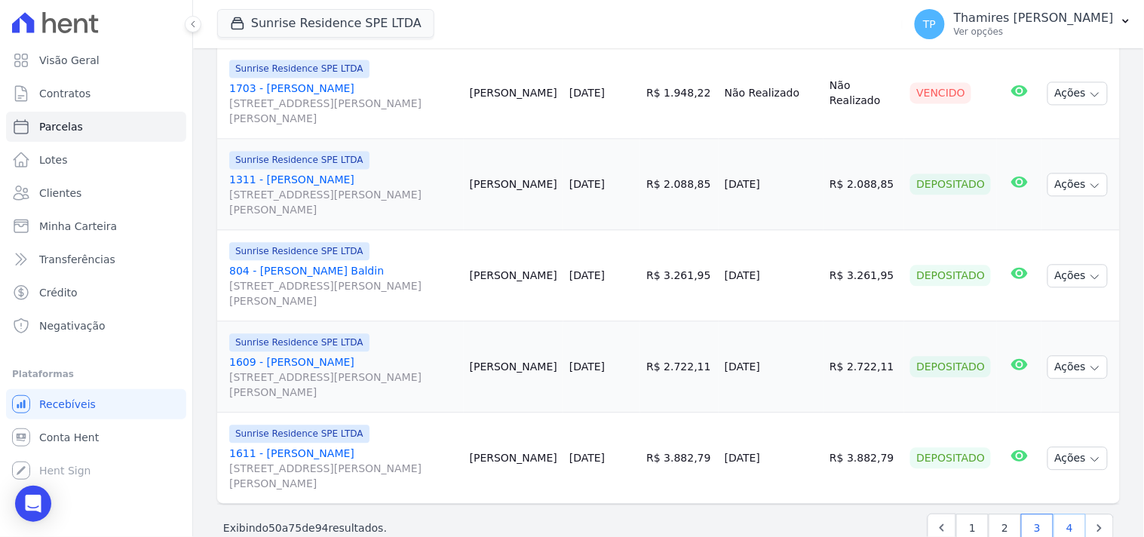
click at [1053, 513] on link "4" at bounding box center [1069, 527] width 32 height 29
select select
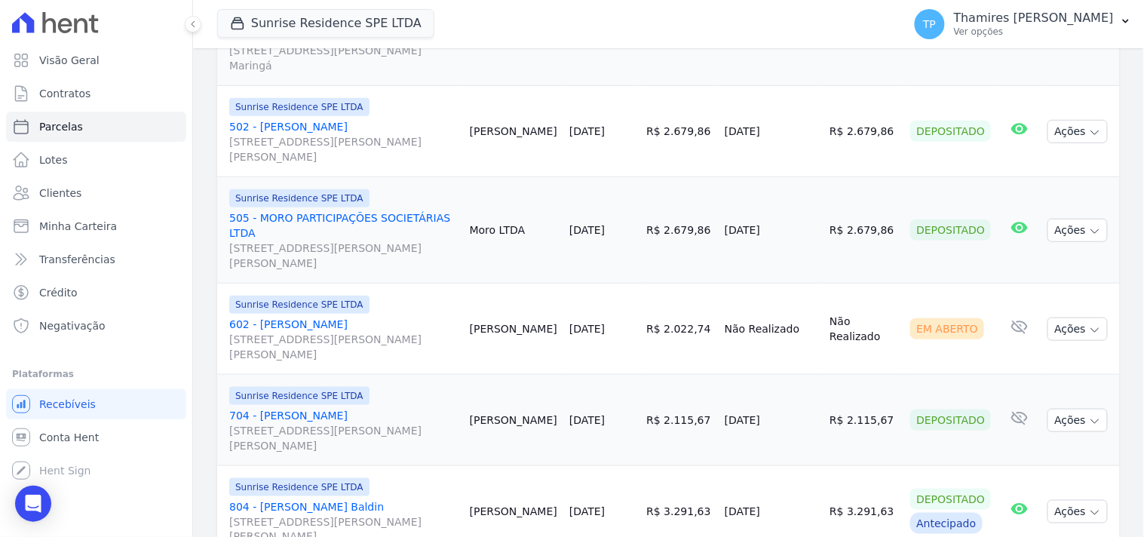
scroll to position [1724, 0]
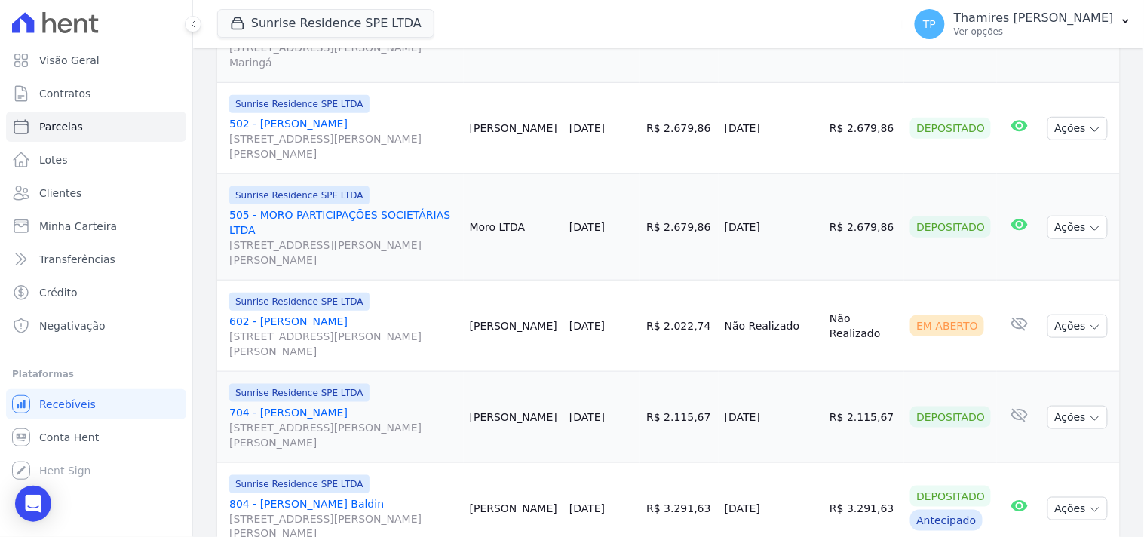
select select
